Goal: Check status

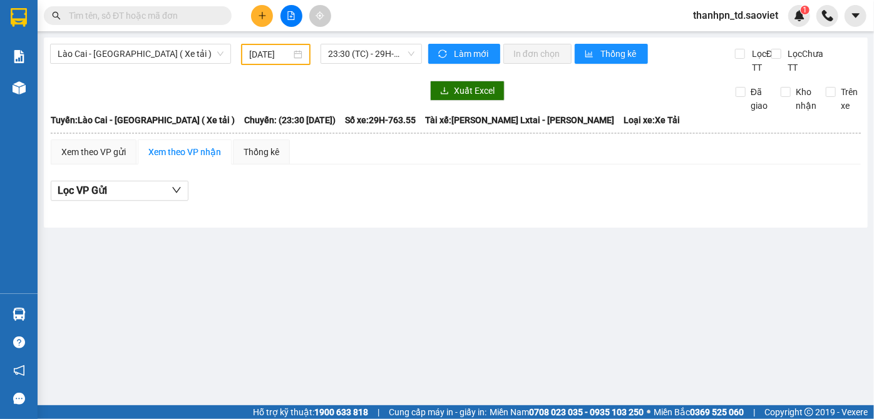
click at [121, 20] on input "text" at bounding box center [143, 16] width 148 height 14
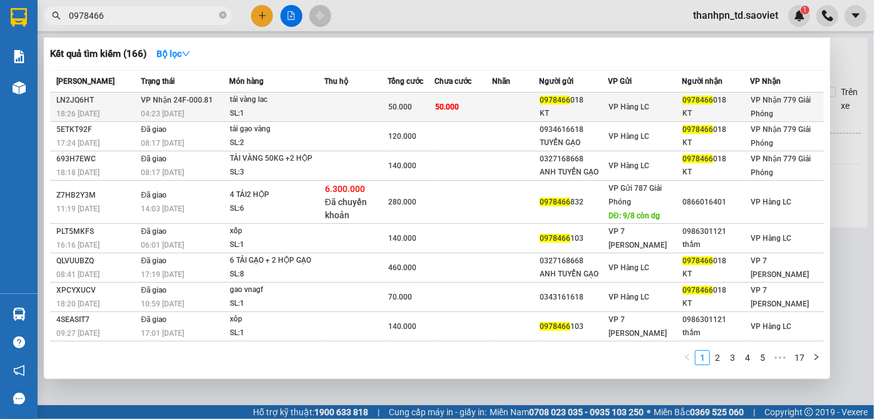
type input "0978466"
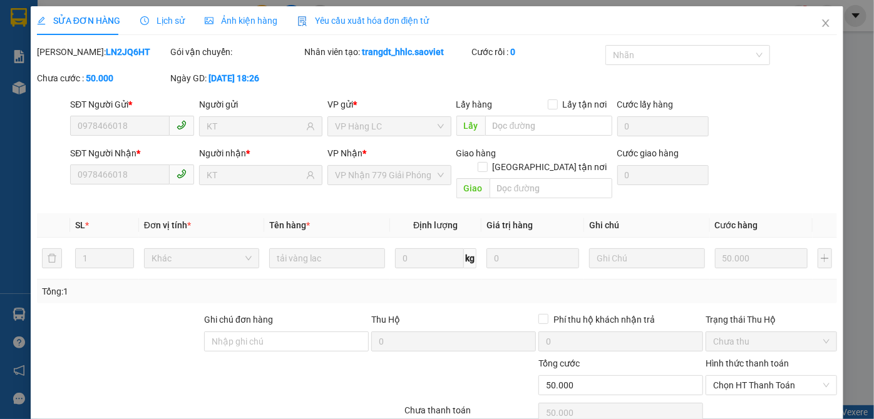
type input "0978466018"
type input "KT"
type input "0978466018"
type input "KT"
type input "50.000"
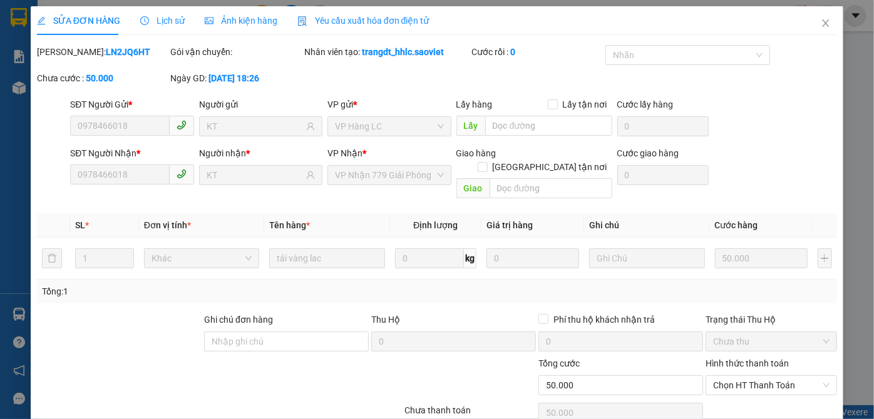
type input "50.000"
click at [151, 29] on div "Lịch sử" at bounding box center [162, 20] width 44 height 29
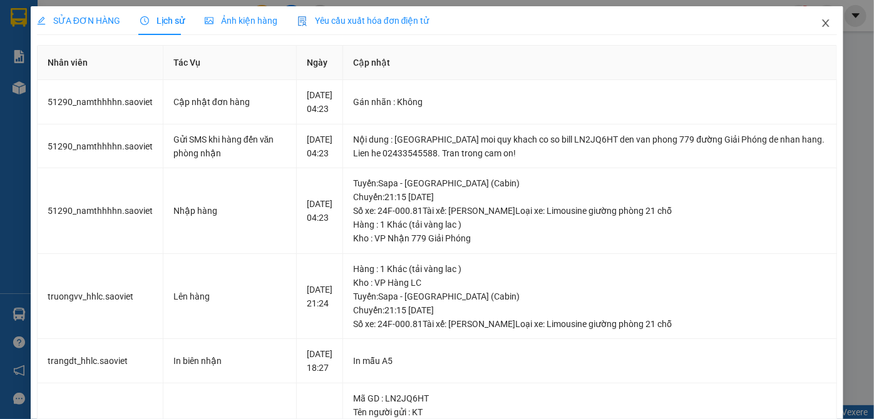
click at [820, 22] on icon "close" at bounding box center [825, 23] width 10 height 10
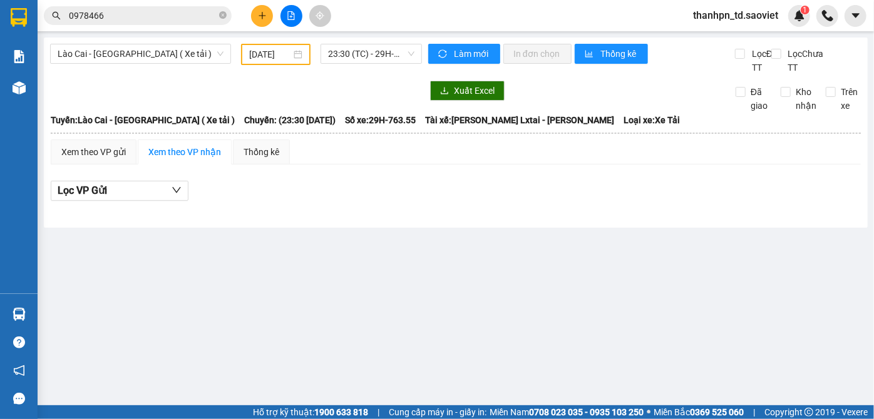
click at [146, 18] on input "0978466" at bounding box center [143, 16] width 148 height 14
